Goal: Information Seeking & Learning: Learn about a topic

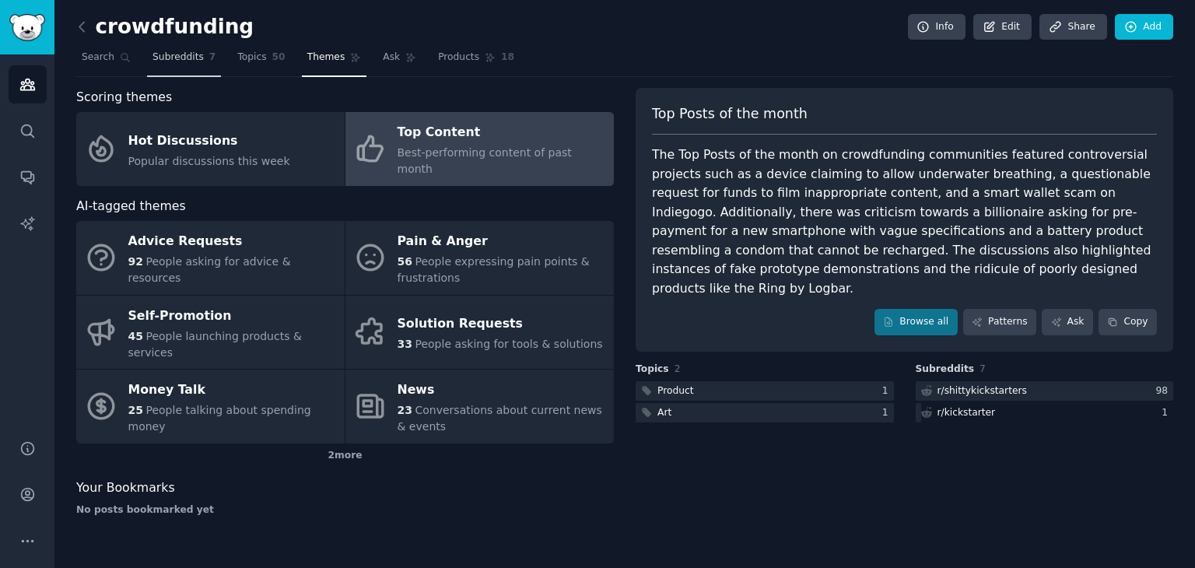
click at [160, 58] on span "Subreddits" at bounding box center [177, 58] width 51 height 14
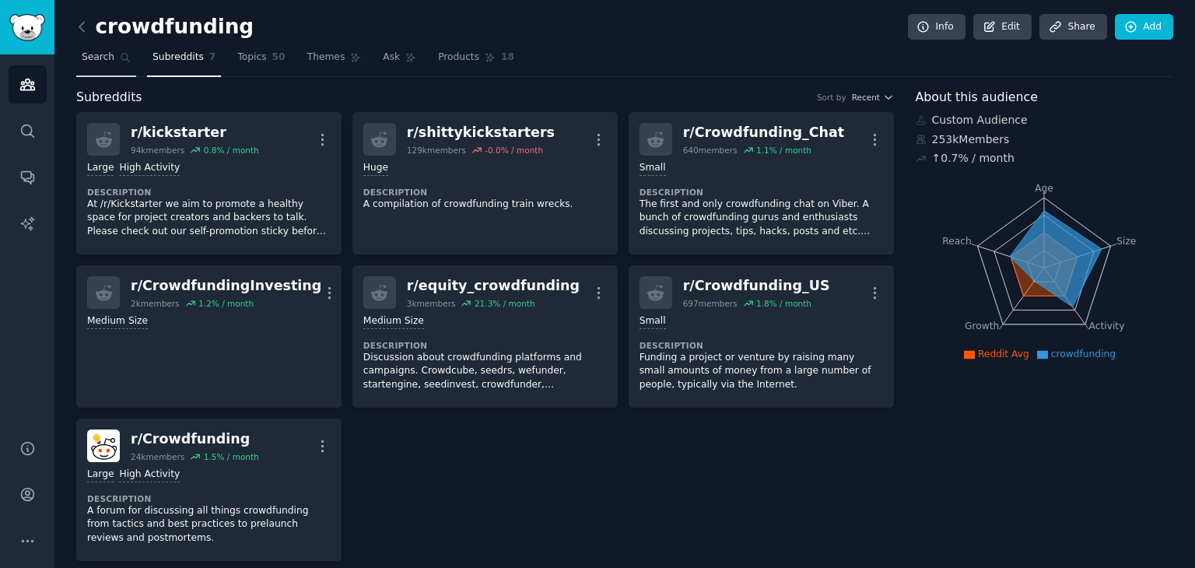
click at [120, 59] on icon at bounding box center [125, 57] width 11 height 11
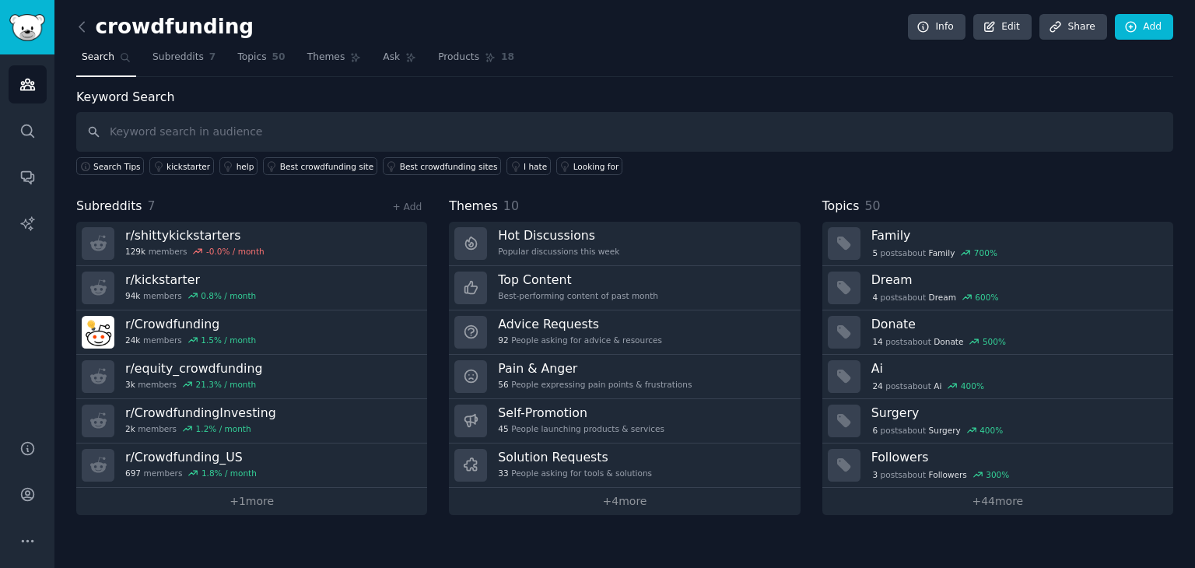
click at [184, 125] on input "text" at bounding box center [624, 132] width 1097 height 40
click at [249, 65] on link "Topics 50" at bounding box center [261, 61] width 58 height 32
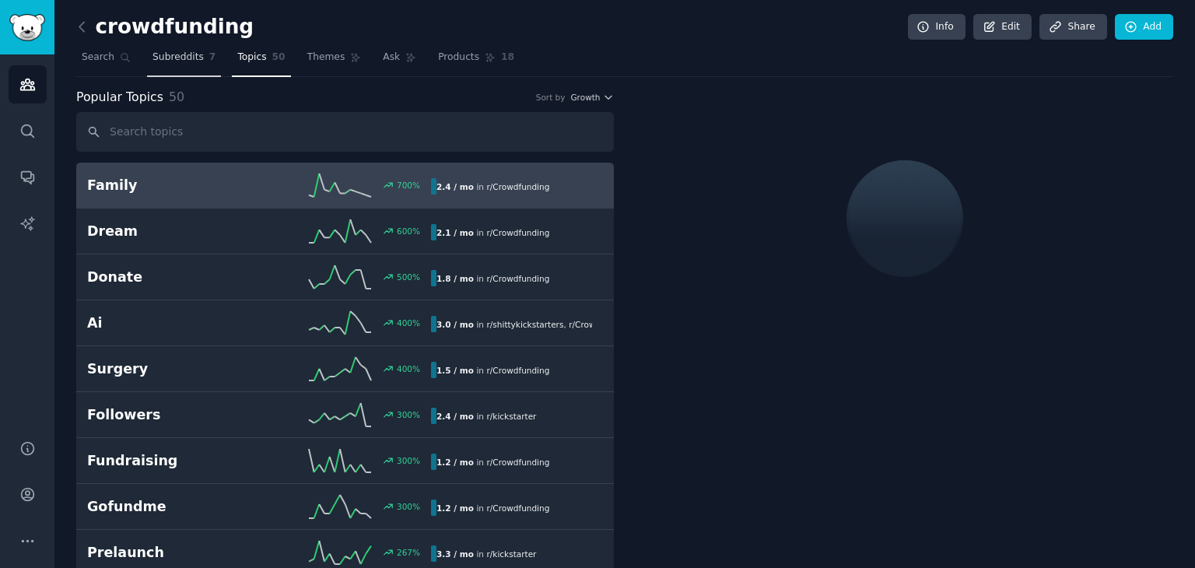
click at [193, 60] on span "Subreddits" at bounding box center [177, 58] width 51 height 14
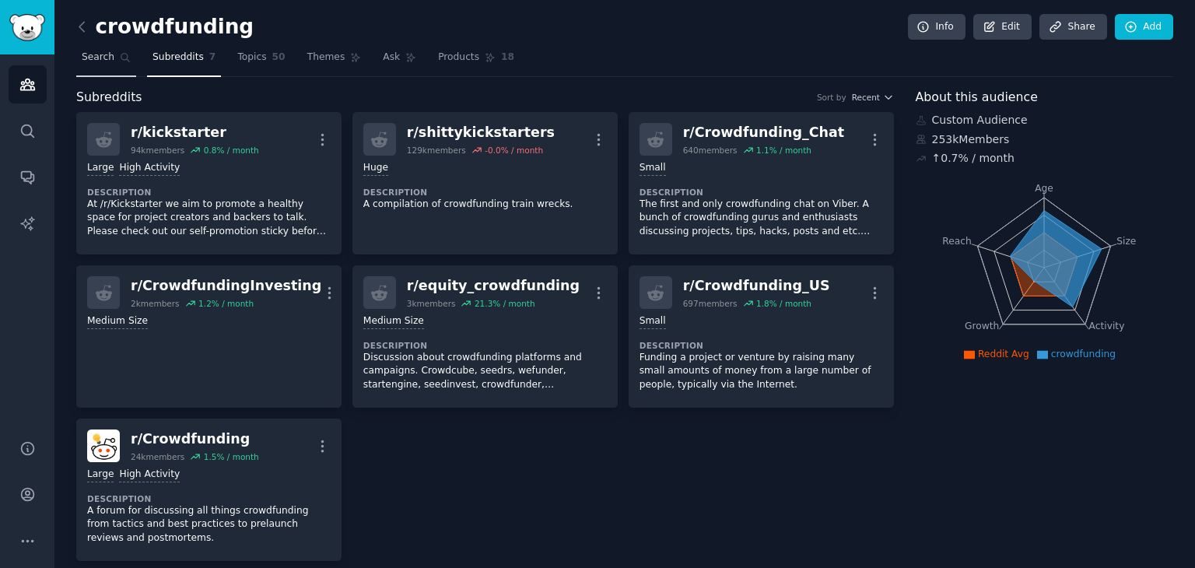
click at [110, 58] on link "Search" at bounding box center [106, 61] width 60 height 32
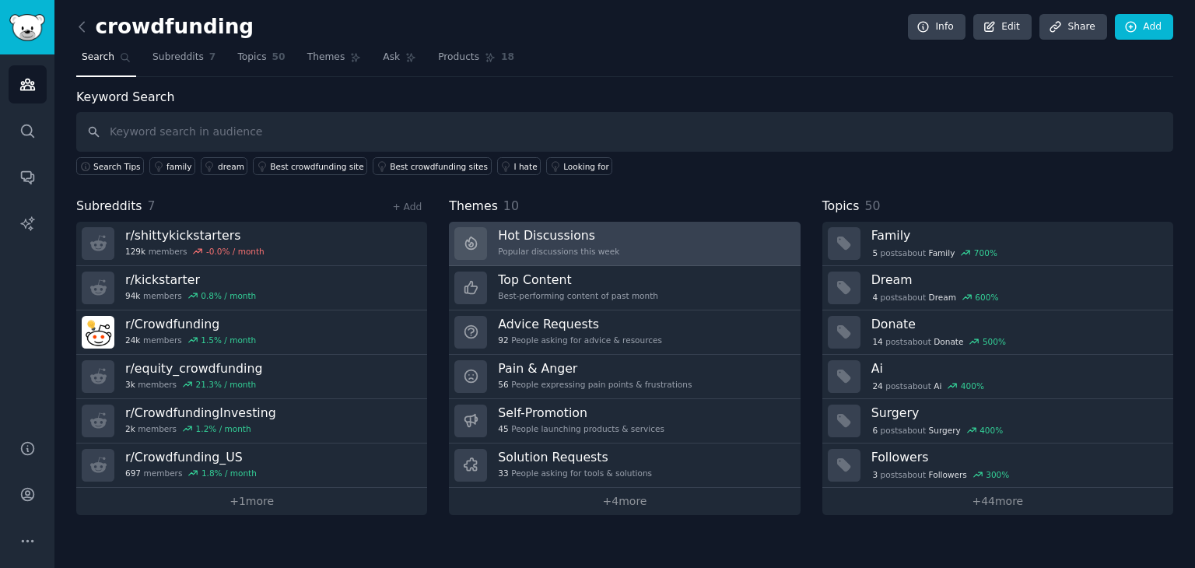
click at [663, 237] on link "Hot Discussions Popular discussions this week" at bounding box center [624, 244] width 351 height 44
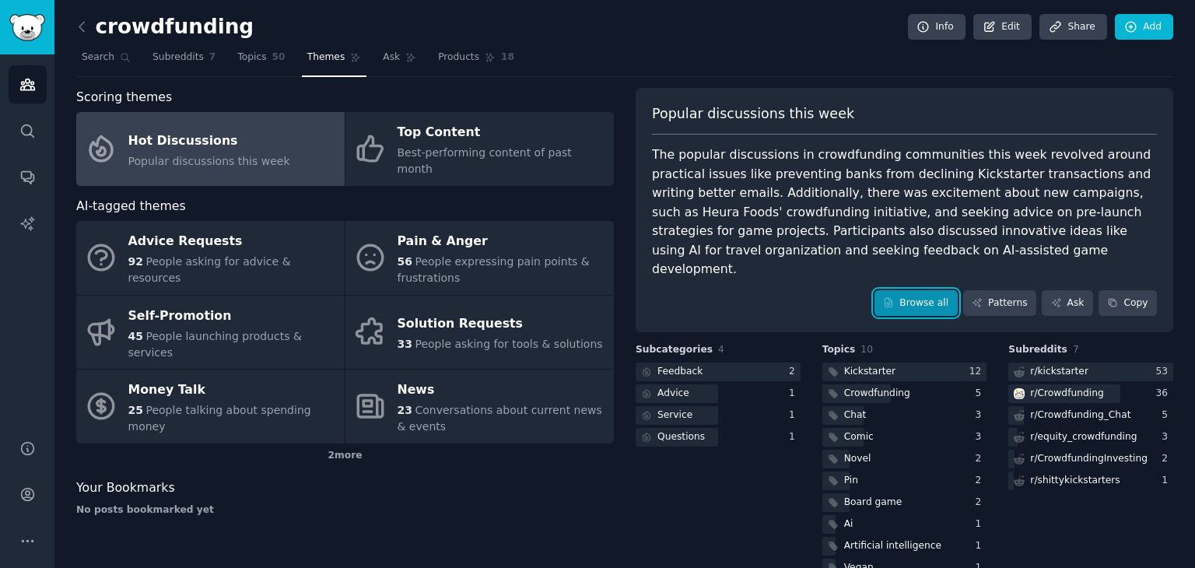
click at [928, 290] on link "Browse all" at bounding box center [915, 303] width 83 height 26
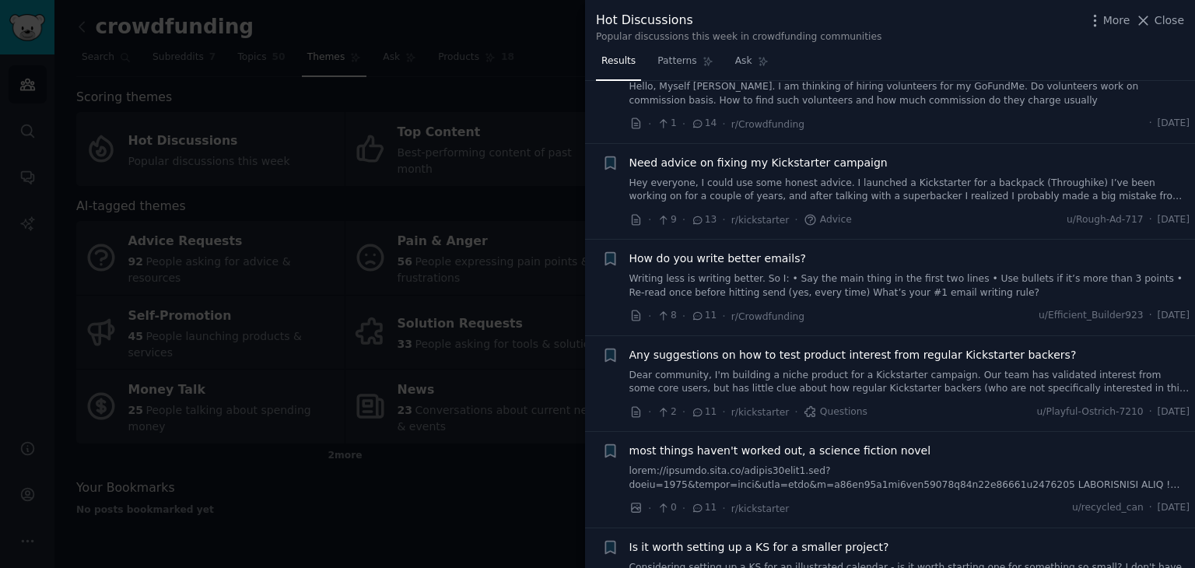
scroll to position [442, 0]
click at [636, 412] on icon at bounding box center [636, 412] width 14 height 14
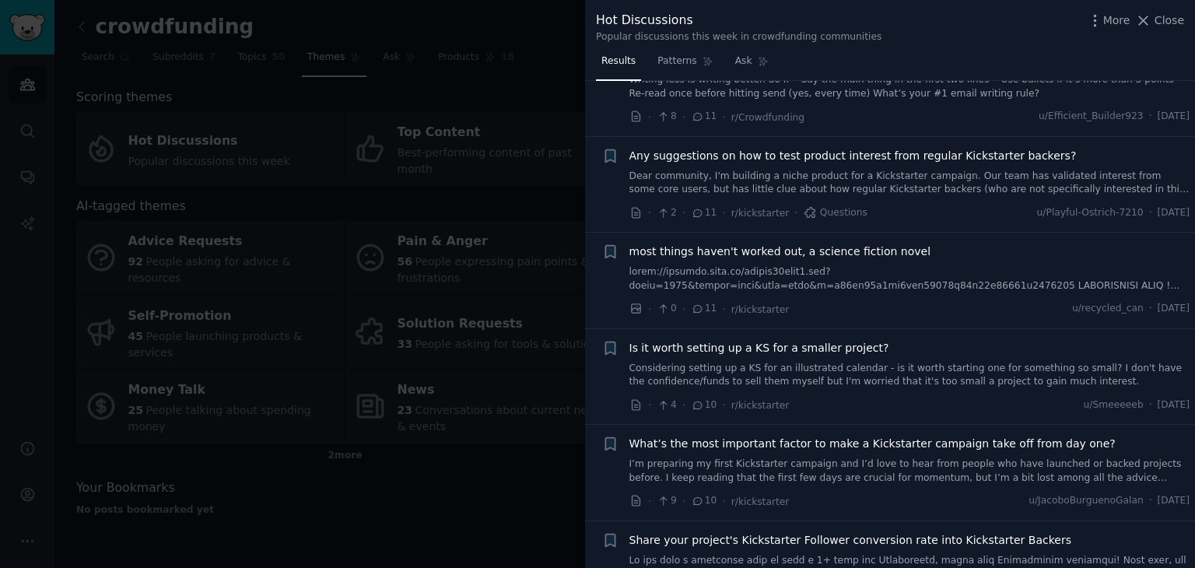
scroll to position [643, 0]
click at [634, 401] on icon at bounding box center [636, 403] width 8 height 10
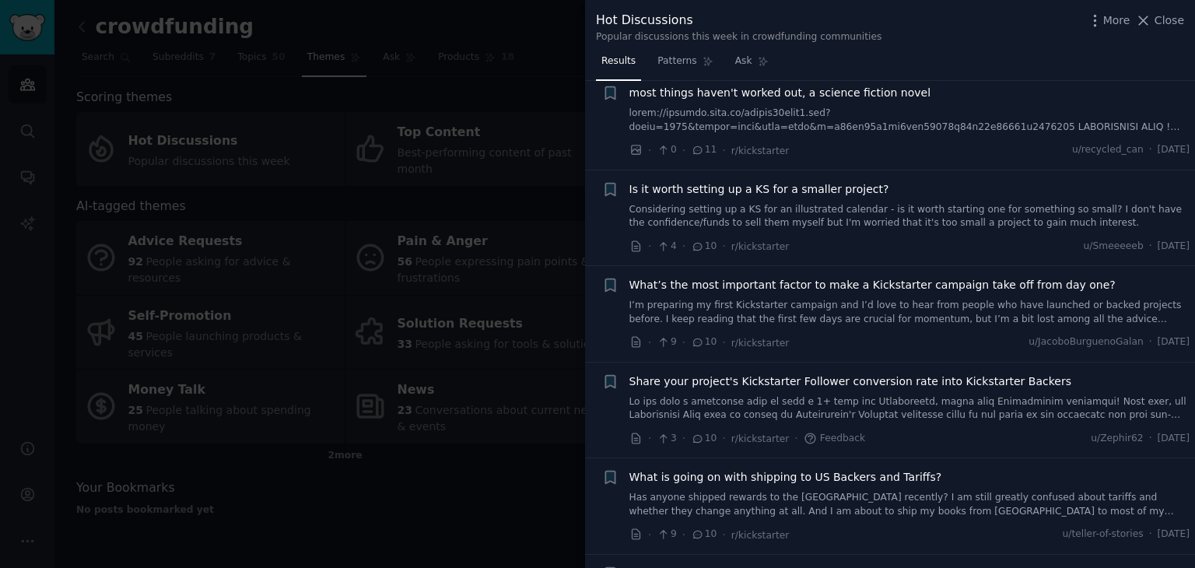
scroll to position [803, 0]
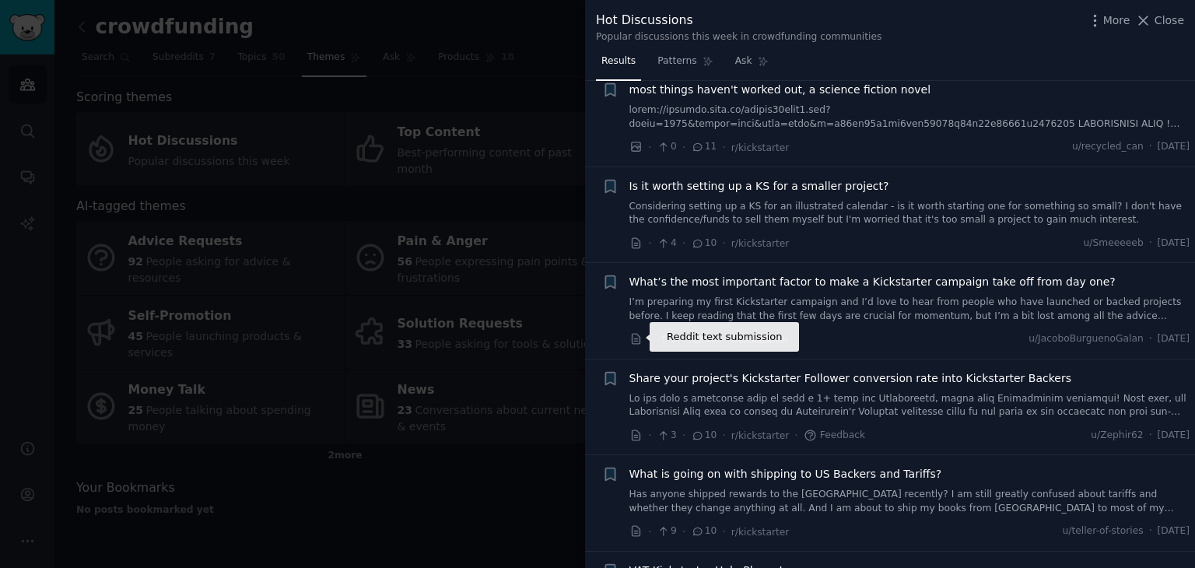
click at [634, 338] on icon at bounding box center [636, 339] width 14 height 14
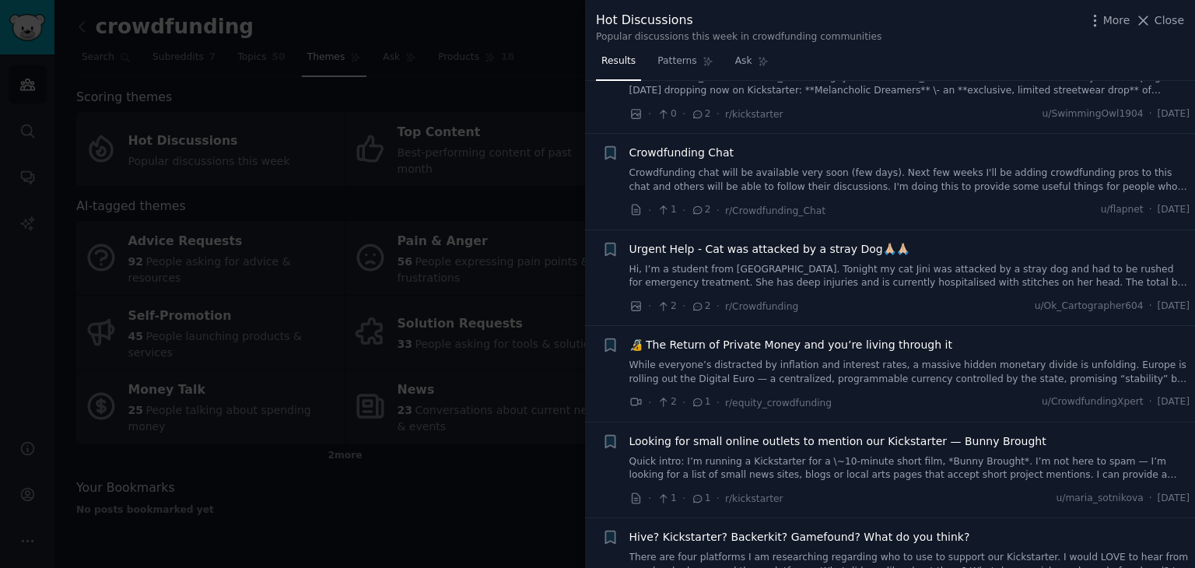
scroll to position [5548, 0]
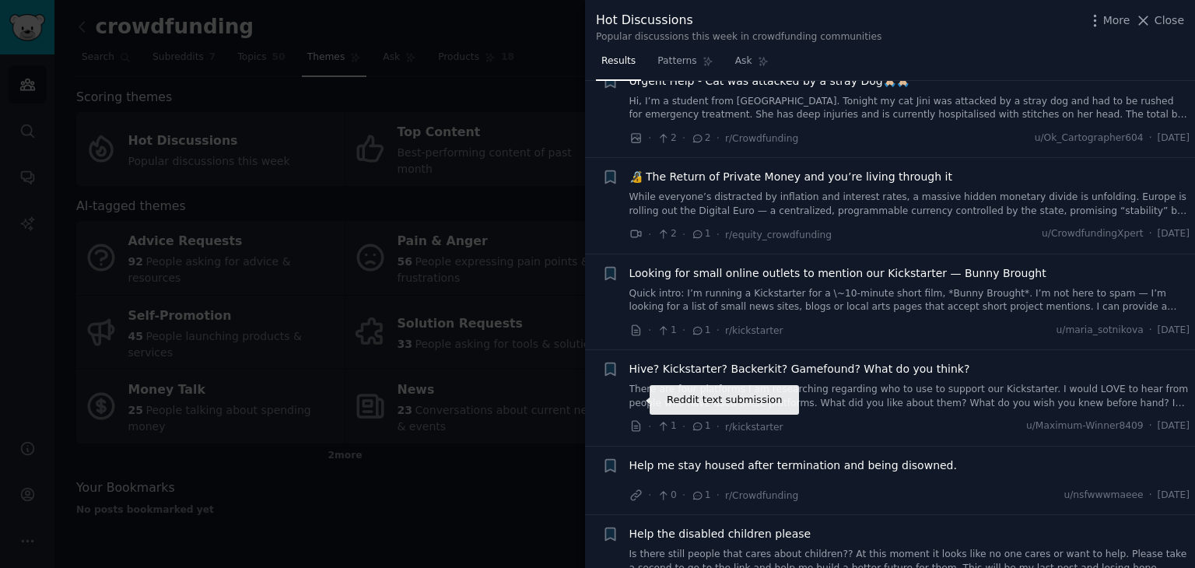
click at [636, 419] on icon at bounding box center [636, 426] width 14 height 14
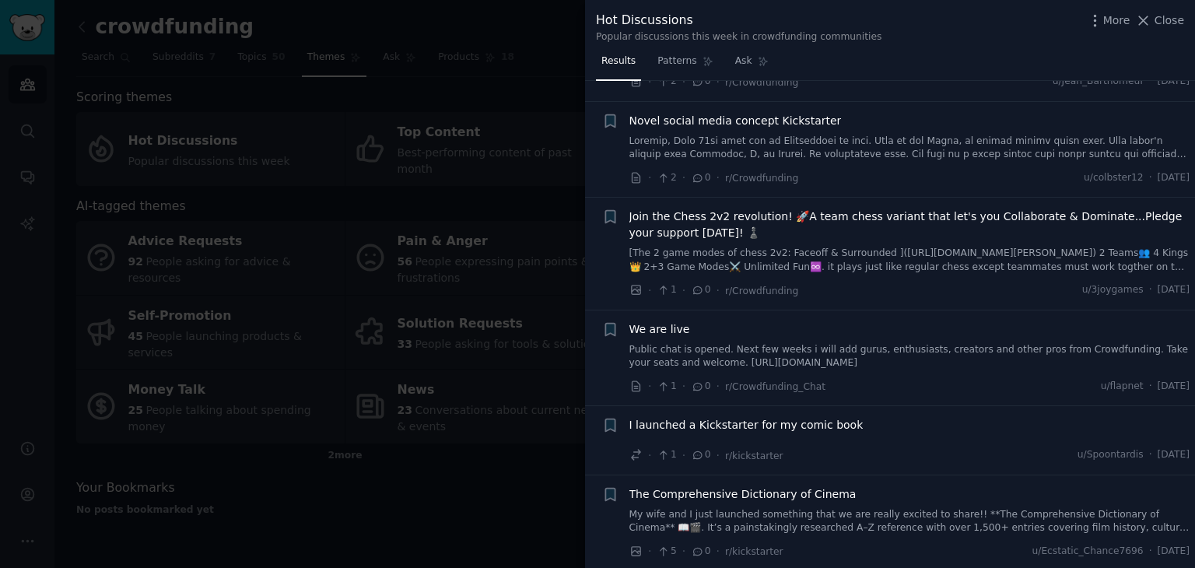
scroll to position [7991, 0]
click at [464, 509] on div at bounding box center [597, 284] width 1195 height 568
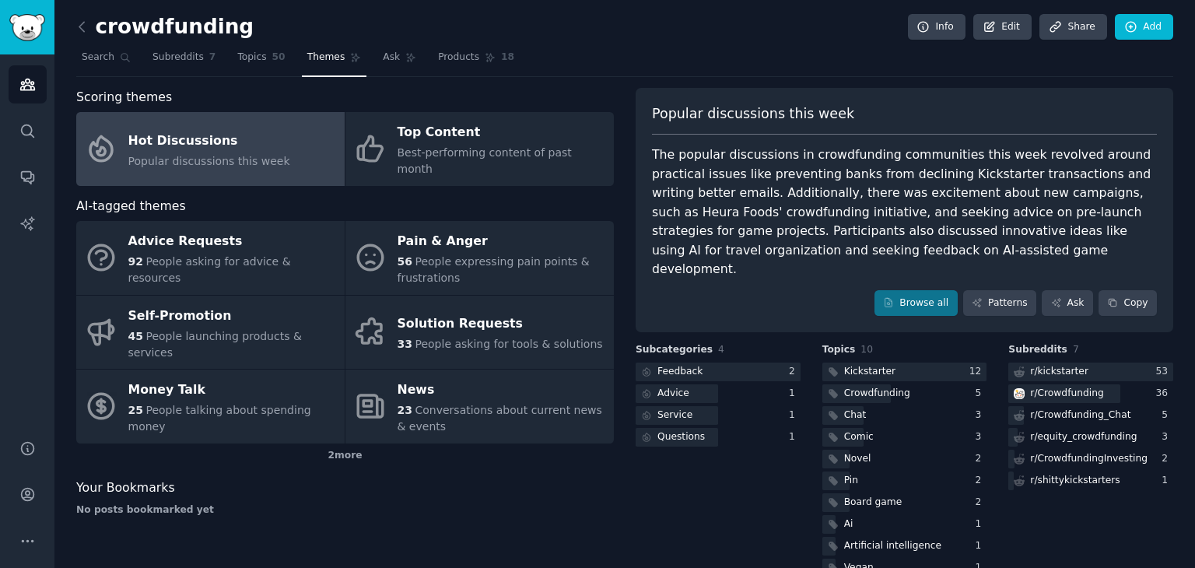
click at [76, 16] on link at bounding box center [85, 27] width 19 height 25
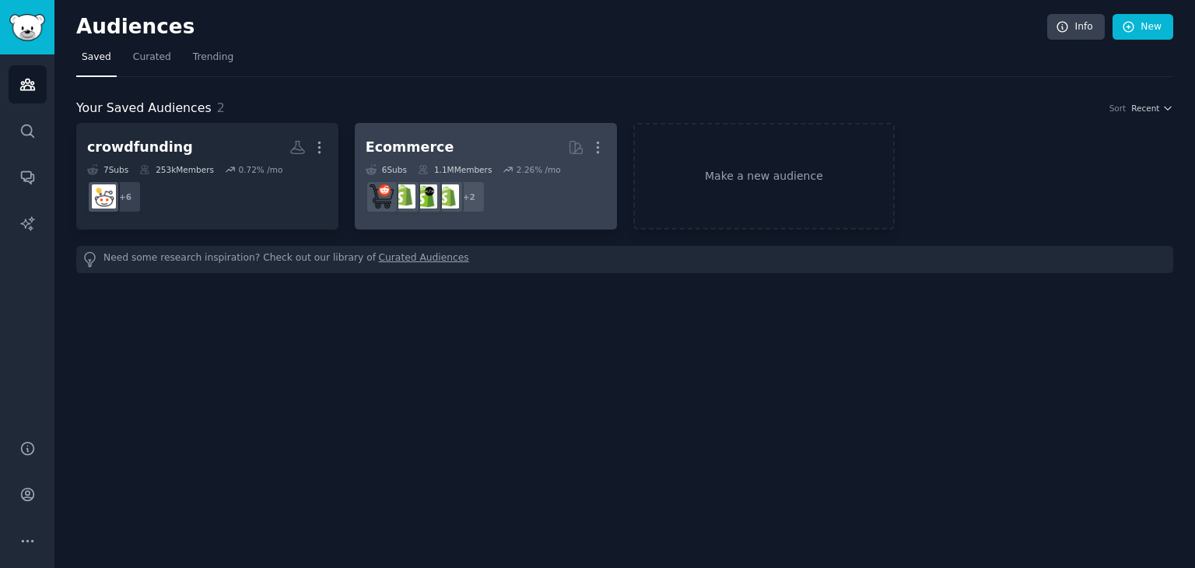
click at [507, 177] on dd "+ 2" at bounding box center [486, 197] width 240 height 44
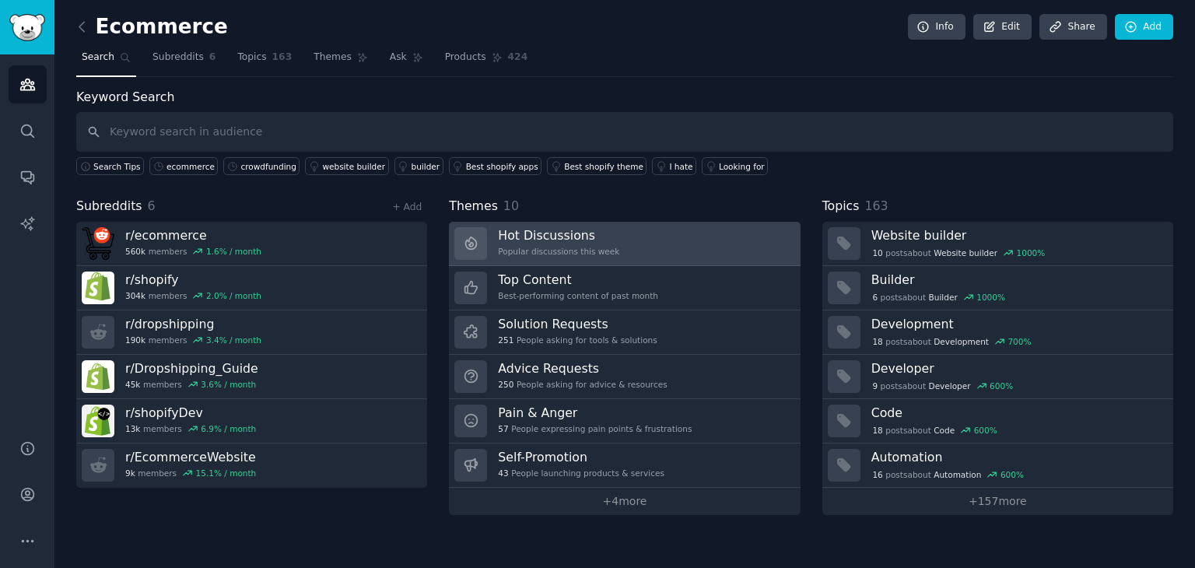
click at [526, 247] on div "Popular discussions this week" at bounding box center [558, 251] width 121 height 11
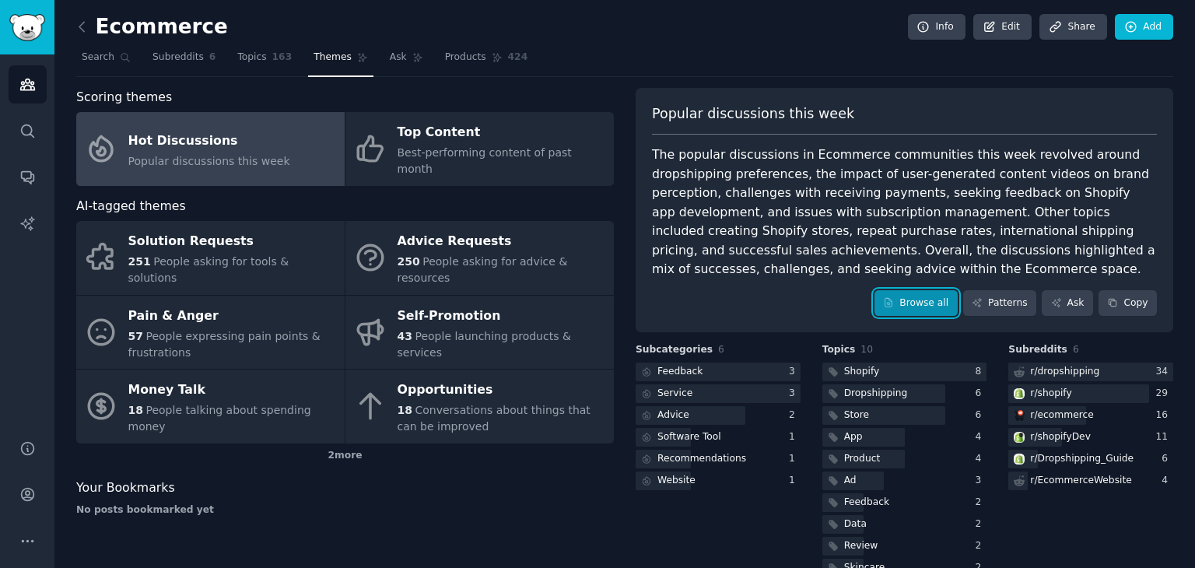
click at [929, 307] on link "Browse all" at bounding box center [915, 303] width 83 height 26
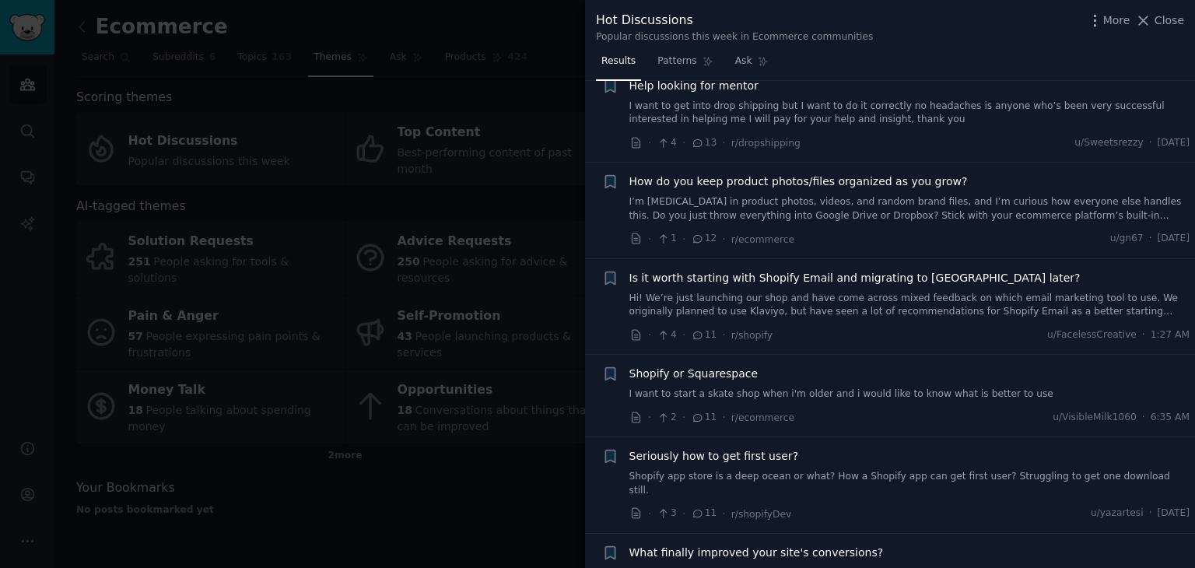
scroll to position [1014, 0]
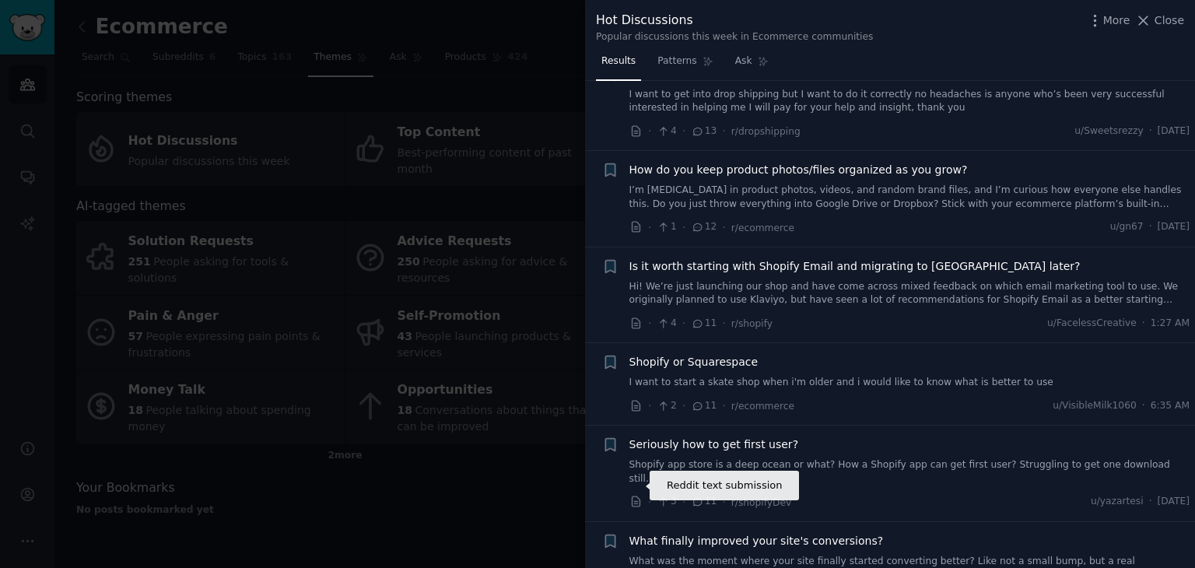
click at [636, 495] on icon at bounding box center [636, 502] width 14 height 14
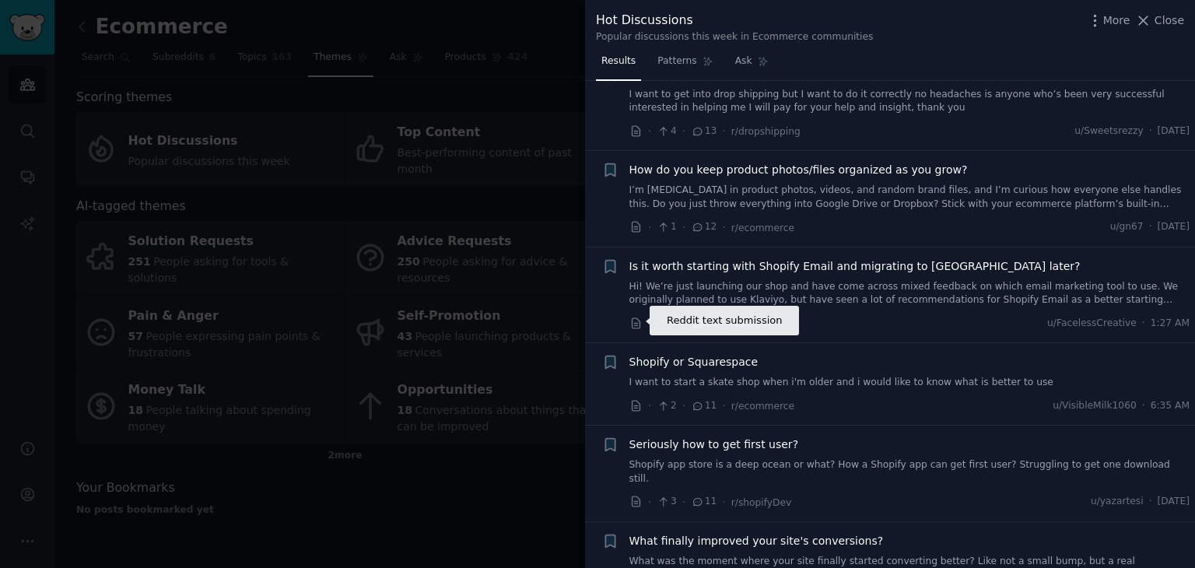
click at [637, 321] on icon at bounding box center [636, 323] width 8 height 10
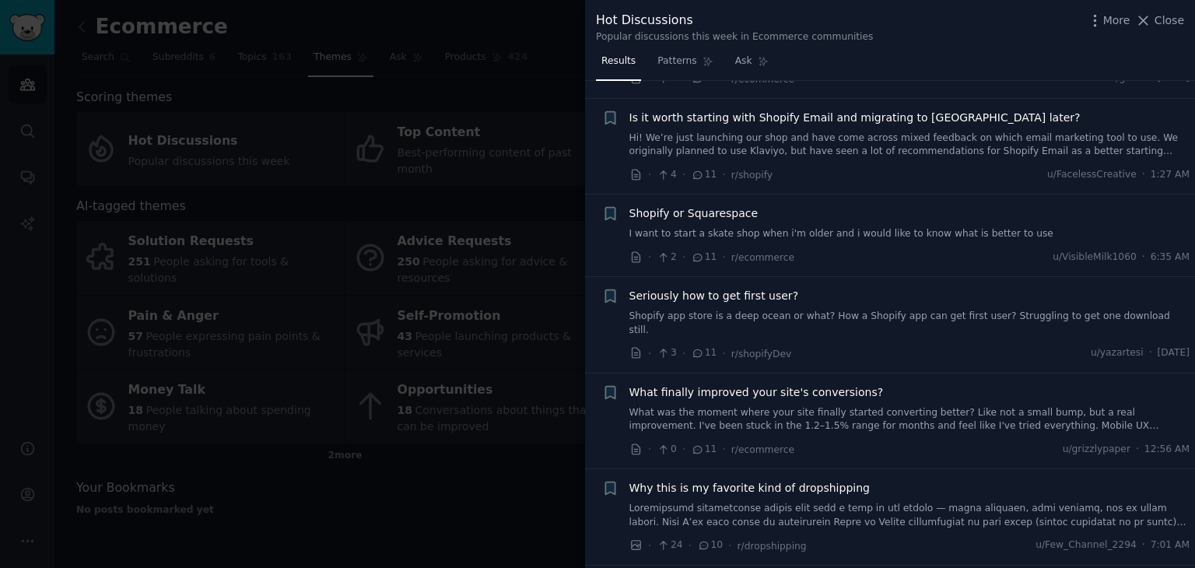
scroll to position [1163, 0]
click at [636, 442] on icon at bounding box center [636, 449] width 14 height 14
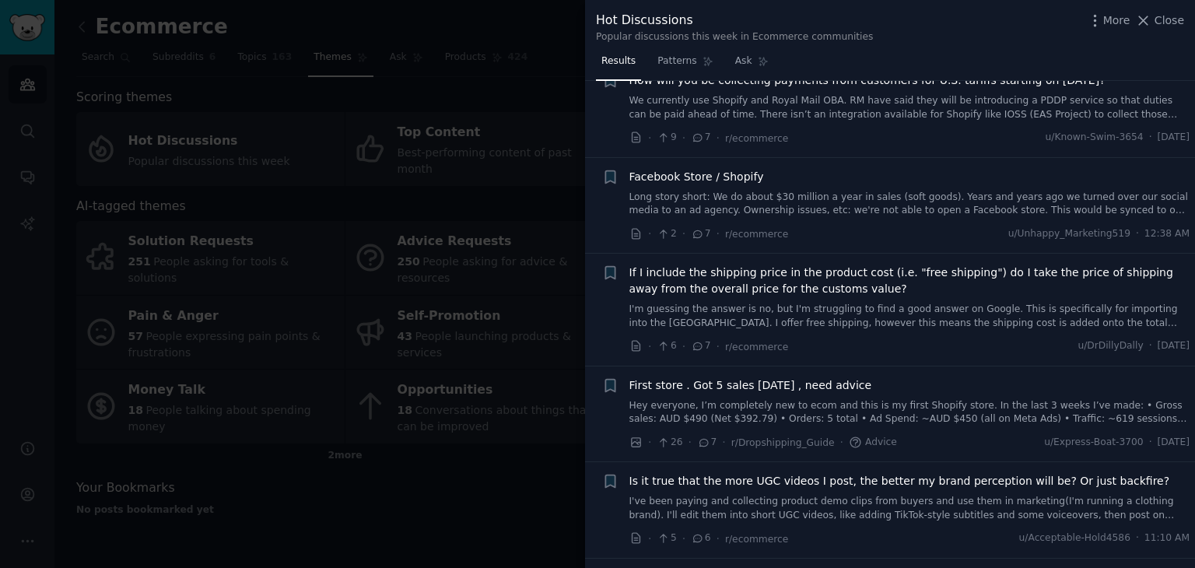
scroll to position [2722, 0]
click at [635, 436] on icon at bounding box center [636, 443] width 14 height 14
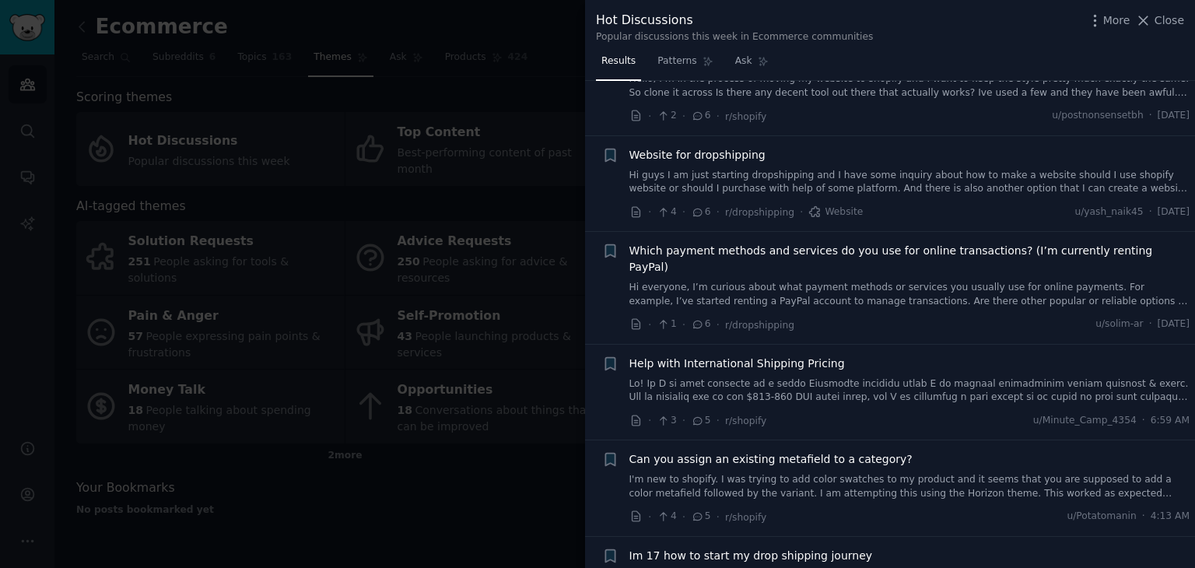
scroll to position [3890, 0]
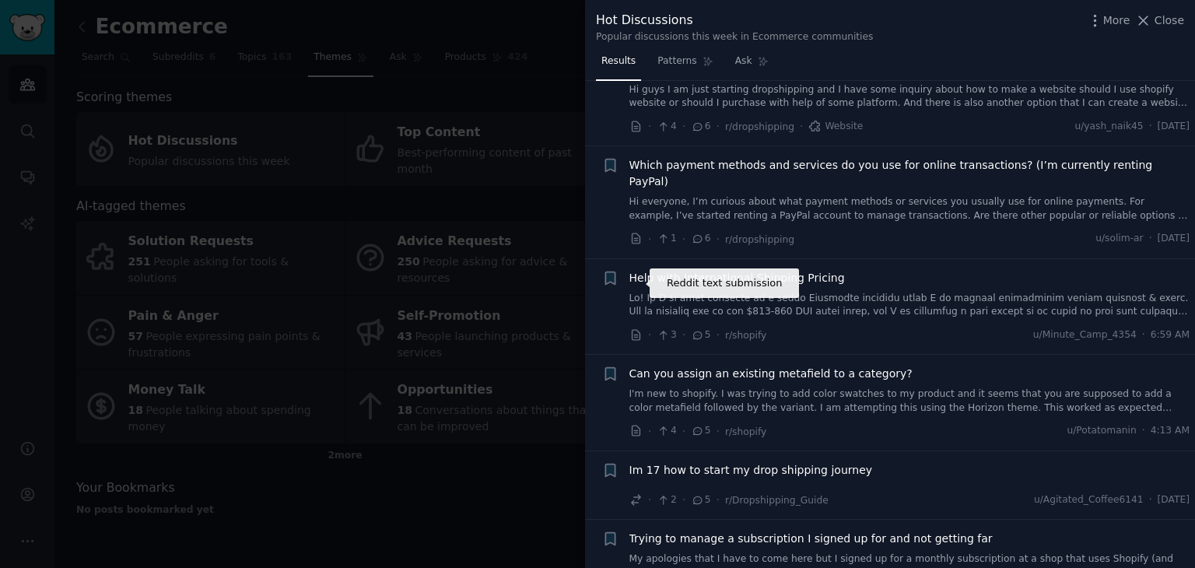
click at [638, 328] on icon at bounding box center [636, 335] width 14 height 14
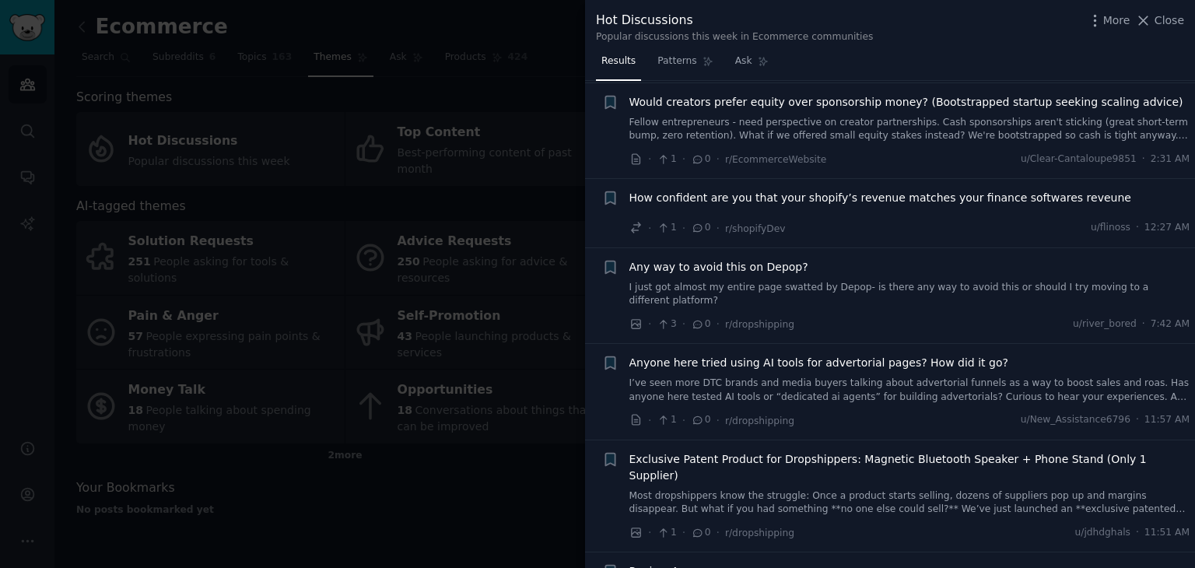
scroll to position [8268, 0]
click at [302, 23] on div at bounding box center [597, 284] width 1195 height 568
